Goal: Task Accomplishment & Management: Use online tool/utility

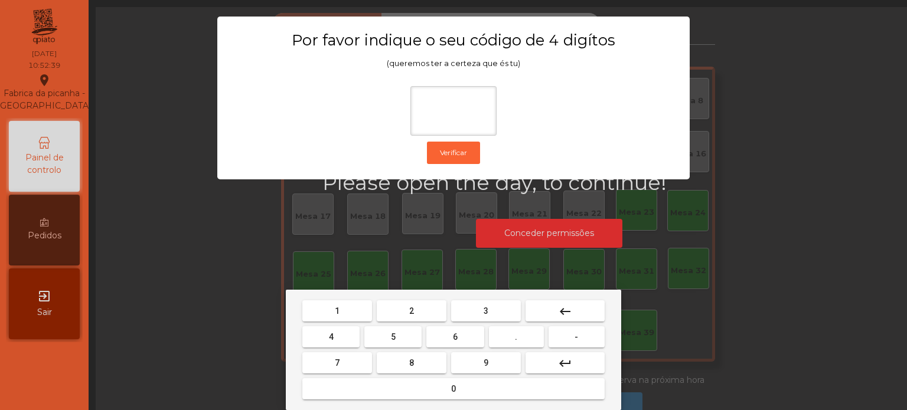
click at [337, 310] on span "1" at bounding box center [337, 310] width 5 height 9
click at [474, 305] on button "3" at bounding box center [486, 311] width 70 height 21
click at [386, 329] on button "5" at bounding box center [392, 337] width 57 height 21
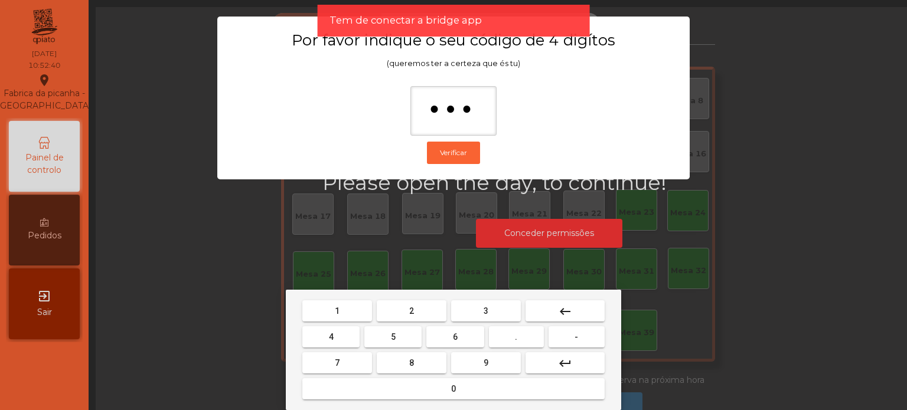
click at [407, 388] on button "0" at bounding box center [453, 388] width 302 height 21
type input "****"
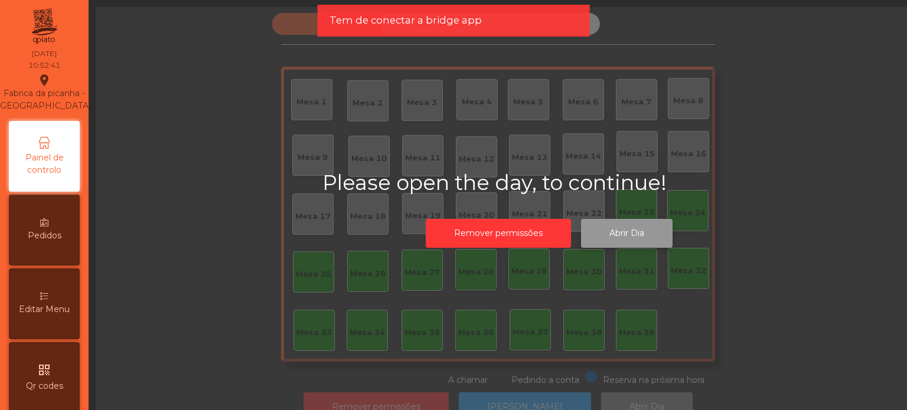
click at [625, 230] on button "Abrir Dia" at bounding box center [627, 233] width 92 height 29
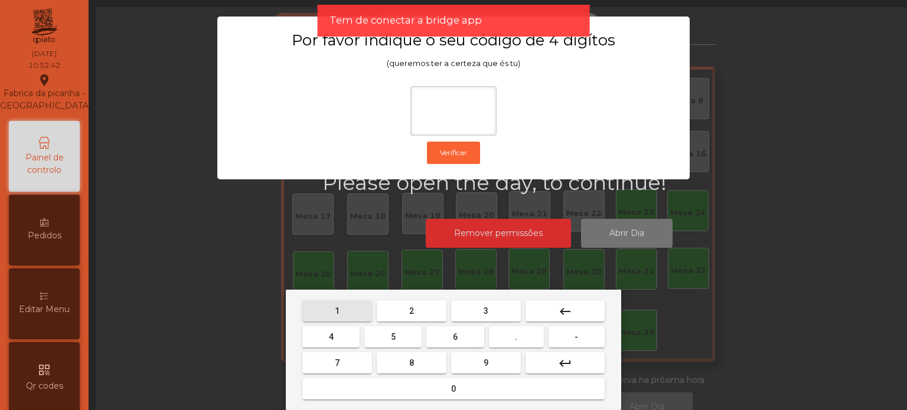
click at [337, 311] on span "1" at bounding box center [337, 310] width 5 height 9
click at [479, 309] on button "3" at bounding box center [486, 311] width 70 height 21
click at [382, 342] on button "5" at bounding box center [392, 337] width 57 height 21
click at [406, 403] on div "1 2 3 keyboard_backspace 4 5 6 . - 7 8 9 keyboard_return 0" at bounding box center [453, 350] width 335 height 120
click at [453, 388] on span "0" at bounding box center [453, 388] width 5 height 9
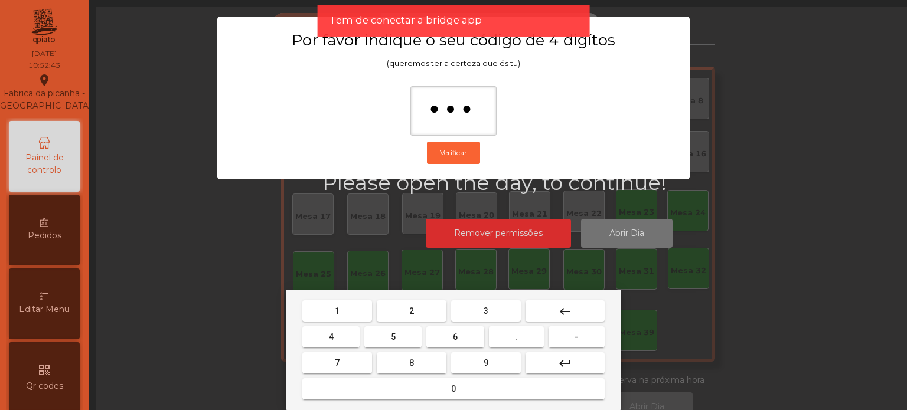
type input "****"
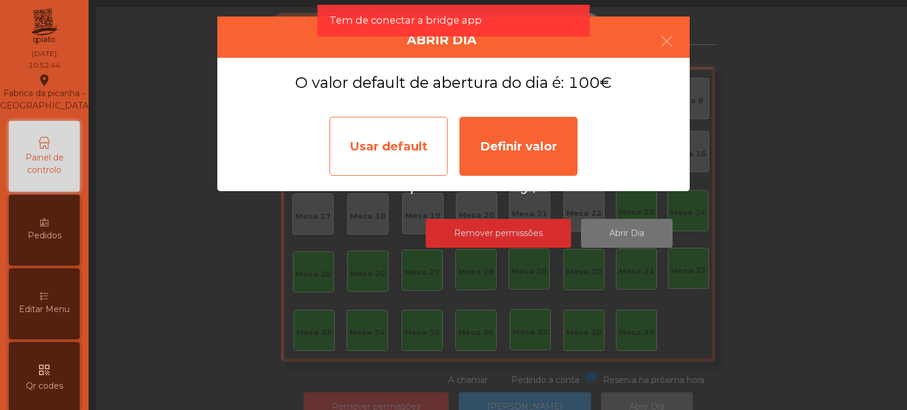
click at [408, 136] on div "Usar default" at bounding box center [388, 146] width 118 height 59
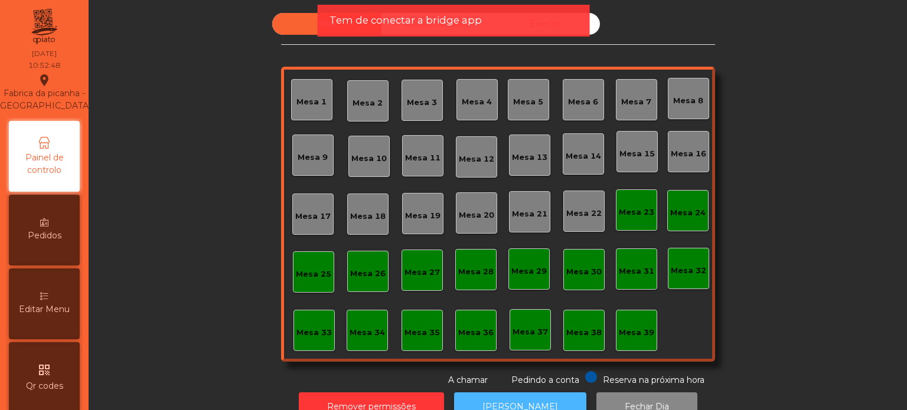
click at [543, 394] on button "[PERSON_NAME]" at bounding box center [520, 407] width 132 height 29
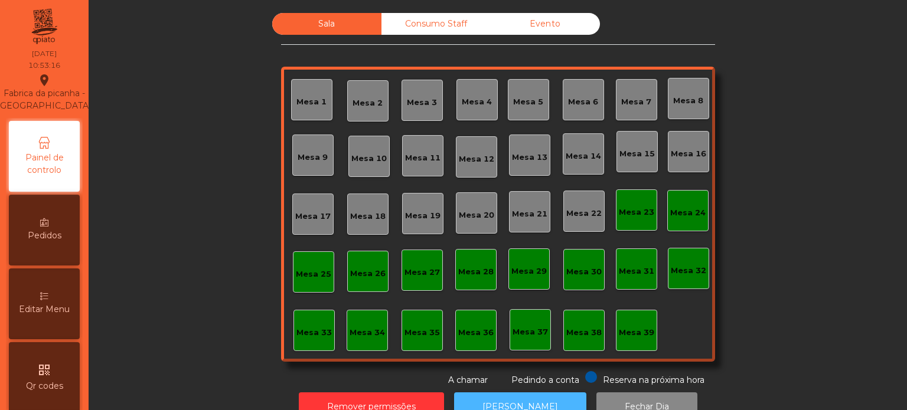
click at [548, 395] on button "[PERSON_NAME]" at bounding box center [520, 407] width 132 height 29
